Goal: Information Seeking & Learning: Compare options

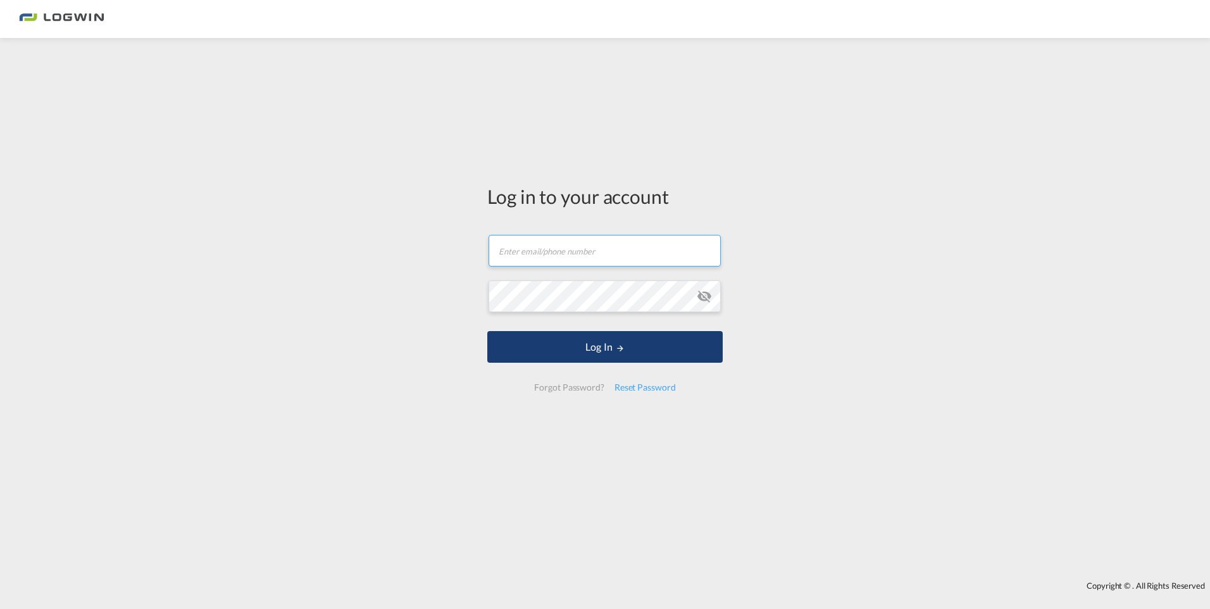
type input "[PERSON_NAME][EMAIL_ADDRESS][PERSON_NAME][DOMAIN_NAME]"
click at [589, 345] on button "Log In" at bounding box center [604, 347] width 235 height 32
